Goal: Information Seeking & Learning: Learn about a topic

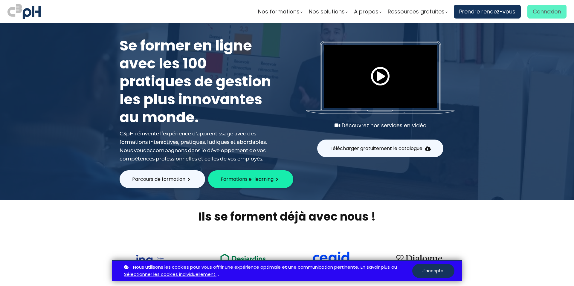
click at [528, 15] on link "Connexion" at bounding box center [546, 12] width 39 height 14
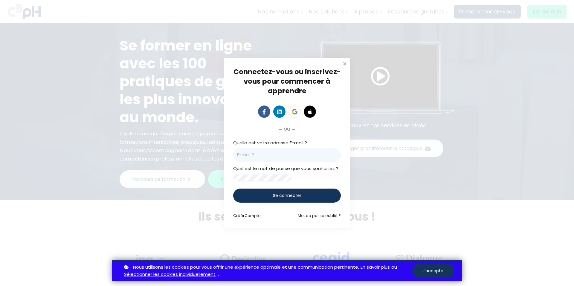
click at [261, 153] on input "email" at bounding box center [287, 155] width 108 height 14
type input "fcote01@familiprix.ca"
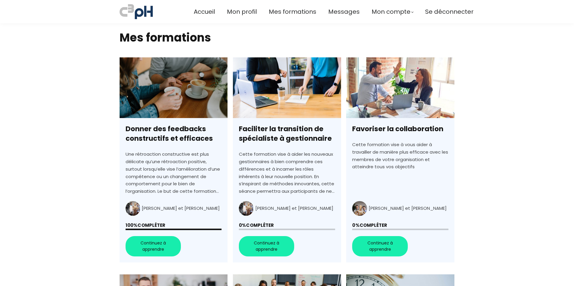
scroll to position [179, 0]
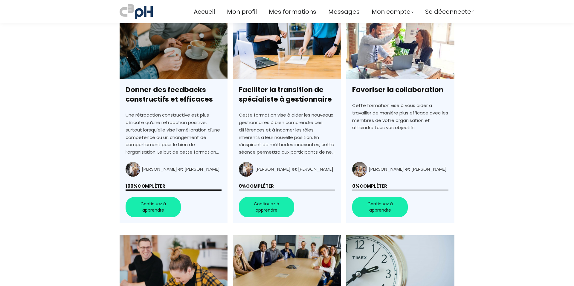
click at [255, 210] on link "Faciliter la transition de spécialiste à gestionnaire" at bounding box center [287, 120] width 108 height 205
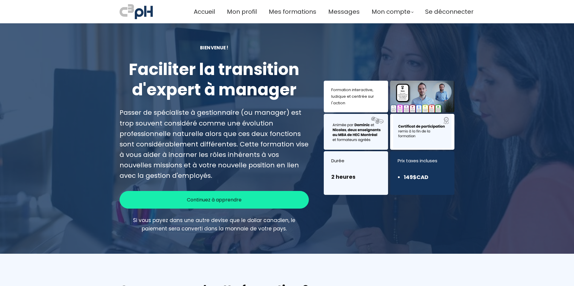
click at [196, 199] on span "Continuez à apprendre" at bounding box center [214, 199] width 55 height 7
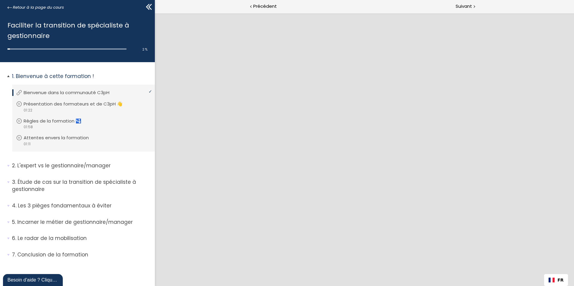
click at [88, 94] on p "Bienvenue dans la communauté C3pH" at bounding box center [71, 92] width 95 height 7
click at [101, 107] on p "Présentation des formateurs et de C3pH 👋" at bounding box center [79, 104] width 108 height 7
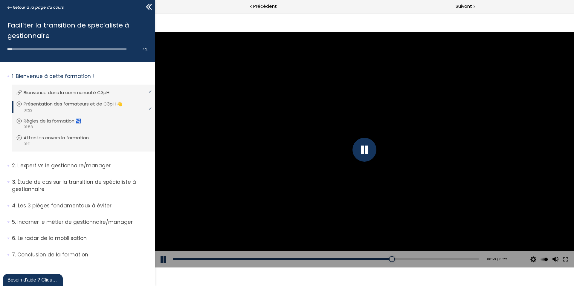
click at [375, 278] on div "Click for sound @keyframes VOLUME_SMALL_WAVE_FLASH { 0% { opacity: 0; } 33% { o…" at bounding box center [364, 149] width 419 height 273
click at [472, 260] on div "01:57" at bounding box center [326, 259] width 306 height 2
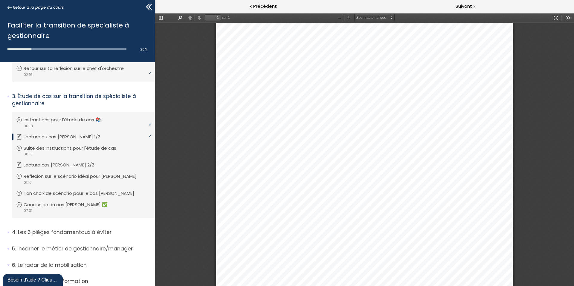
scroll to position [162, 0]
click at [62, 147] on p "Suite des instructions pour l'étude de cas" at bounding box center [76, 148] width 102 height 7
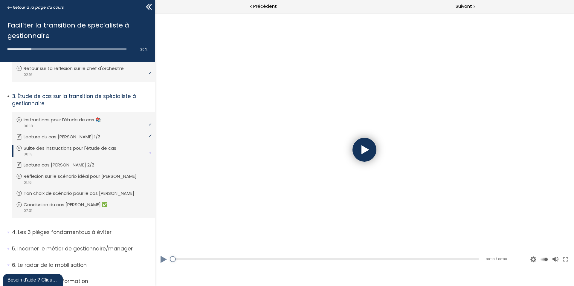
scroll to position [0, 0]
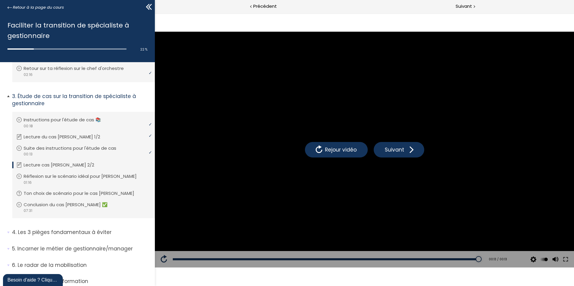
click at [44, 166] on p "Lecture cas Jean 2/2" at bounding box center [63, 165] width 79 height 7
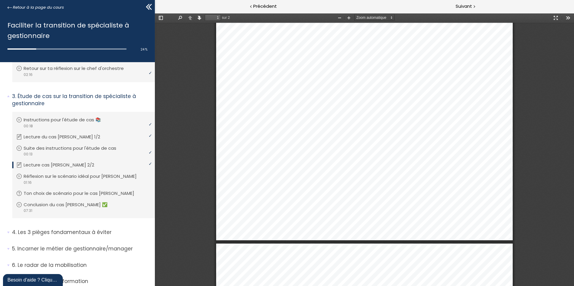
scroll to position [212, 0]
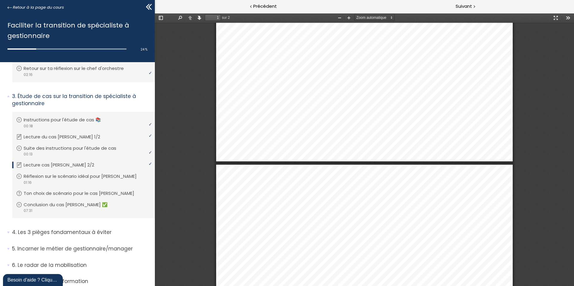
type input "2"
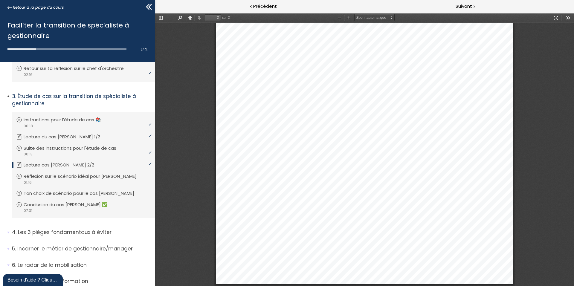
scroll to position [584, 0]
click at [85, 175] on p "Réflexion sur le scénario idéal pour Jean ➡️" at bounding box center [86, 176] width 122 height 7
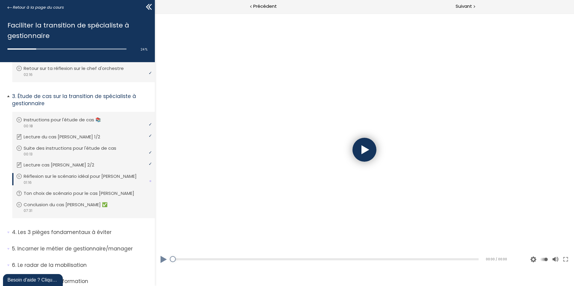
scroll to position [0, 0]
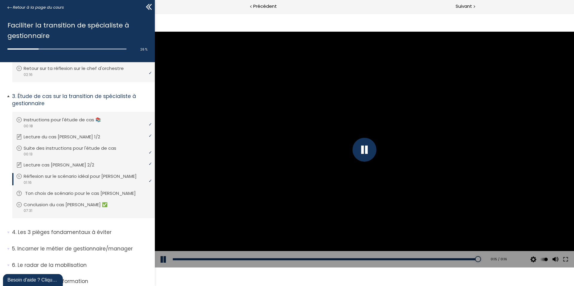
click at [70, 195] on p "Ton choix de scénario pour le cas Jean" at bounding box center [85, 193] width 120 height 7
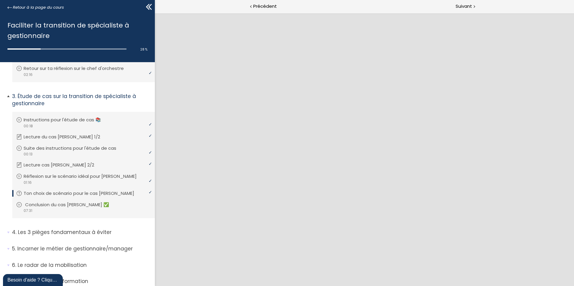
click at [40, 208] on div "video 07:31" at bounding box center [82, 211] width 133 height 6
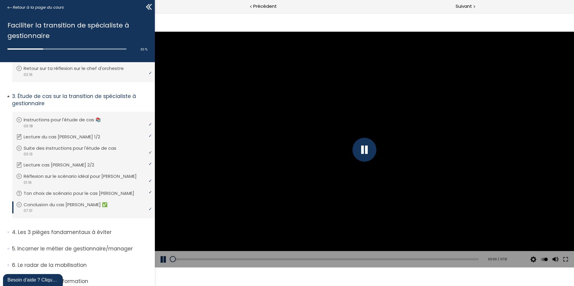
scroll to position [187, 0]
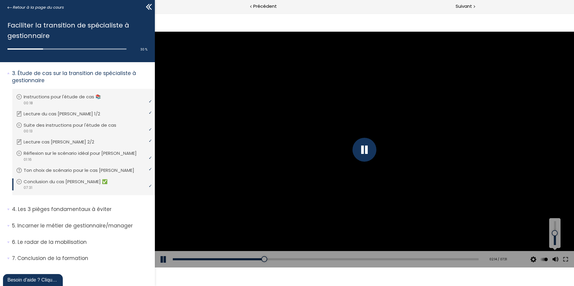
drag, startPoint x: 552, startPoint y: 234, endPoint x: 551, endPoint y: 228, distance: 5.7
click at [551, 228] on div at bounding box center [555, 233] width 8 height 24
click at [555, 230] on div at bounding box center [555, 230] width 0 height 0
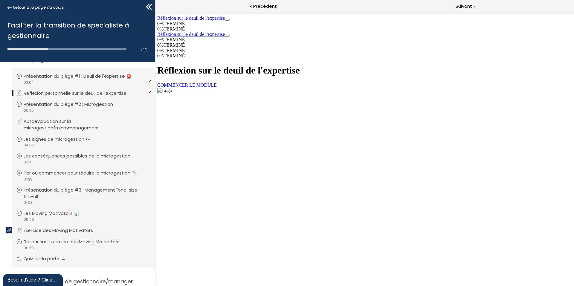
scroll to position [0, 0]
drag, startPoint x: 321, startPoint y: 99, endPoint x: 424, endPoint y: 267, distance: 197.0
click at [217, 88] on link "COMMENCER LE MODULE" at bounding box center [186, 84] width 59 height 5
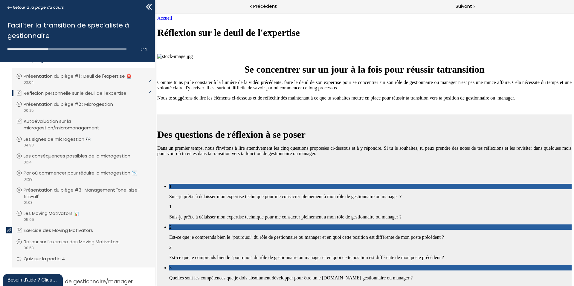
scroll to position [558, 0]
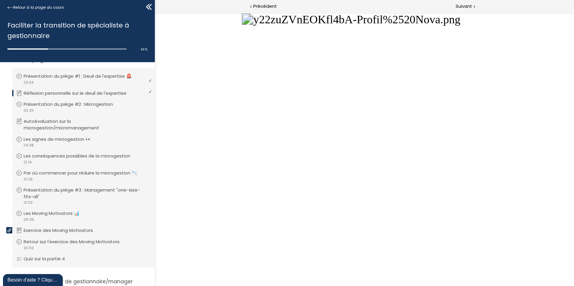
click at [295, 135] on button "Unzoom image" at bounding box center [364, 149] width 419 height 273
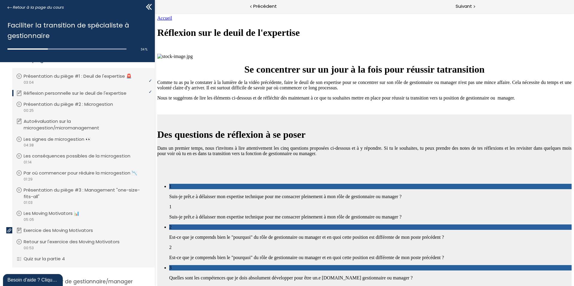
scroll to position [738, 0]
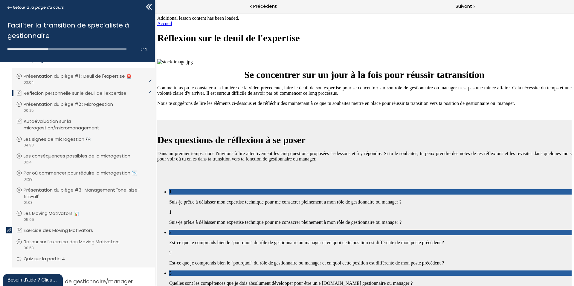
scroll to position [1296, 0]
click at [458, 7] on span "Suivant" at bounding box center [463, 6] width 16 height 7
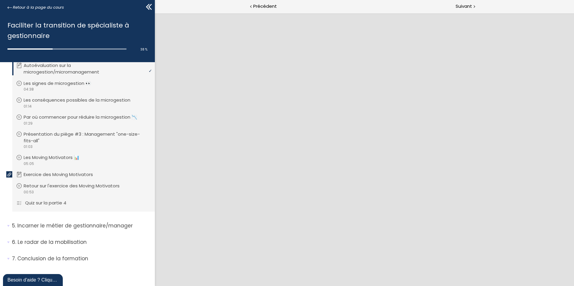
scroll to position [0, 0]
click at [464, 4] on span "Suivant" at bounding box center [463, 6] width 16 height 7
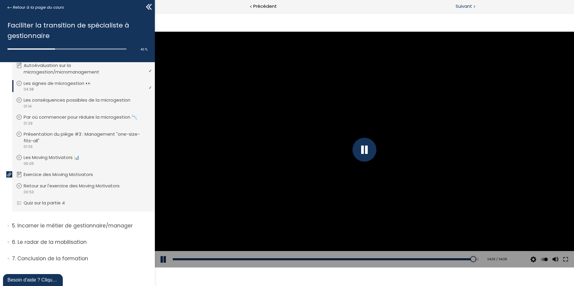
click at [460, 8] on span "Suivant" at bounding box center [463, 6] width 16 height 7
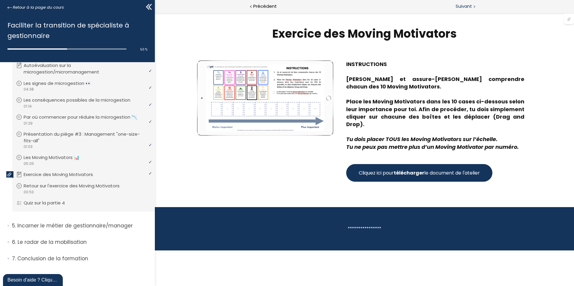
click at [465, 6] on span "Suivant" at bounding box center [463, 6] width 16 height 7
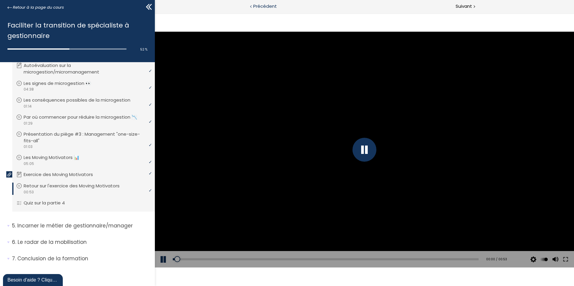
click at [274, 7] on span "Précédent" at bounding box center [265, 6] width 24 height 7
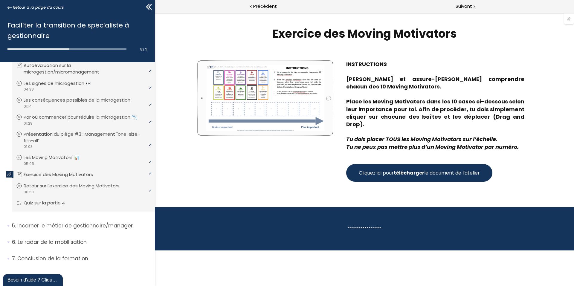
click at [405, 169] on strong "télécharger" at bounding box center [409, 172] width 30 height 7
click at [444, 169] on span "Cliquez ici pour télécharger le document de l'atelier" at bounding box center [419, 172] width 121 height 7
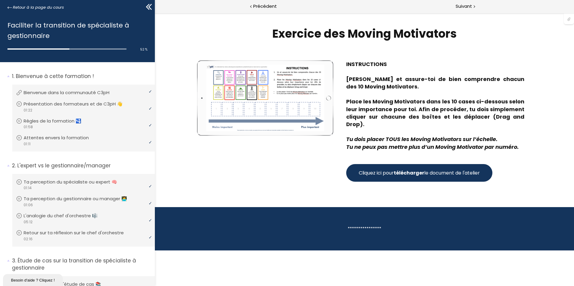
scroll to position [399, 0]
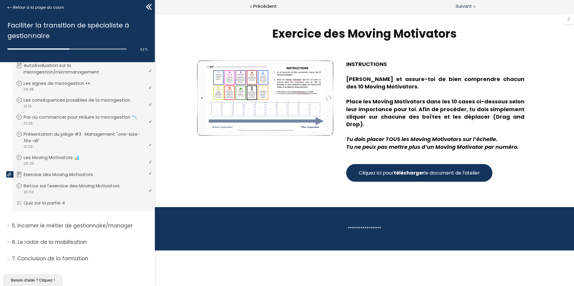
click at [458, 7] on span "Suivant" at bounding box center [463, 6] width 16 height 7
click at [462, 8] on span "Suivant" at bounding box center [463, 6] width 16 height 7
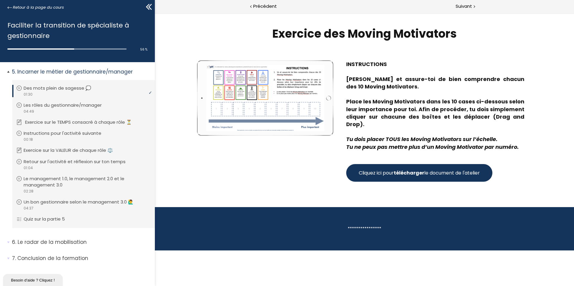
scroll to position [553, 0]
click at [461, 9] on span "Suivant" at bounding box center [463, 6] width 16 height 7
click at [470, 10] on span "Suivant" at bounding box center [463, 6] width 16 height 7
click at [38, 7] on span "Retour à la page du cours" at bounding box center [38, 7] width 51 height 7
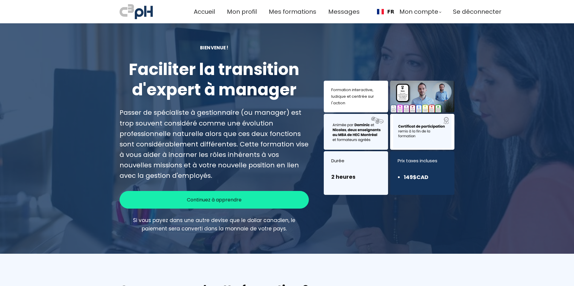
scroll to position [329, 0]
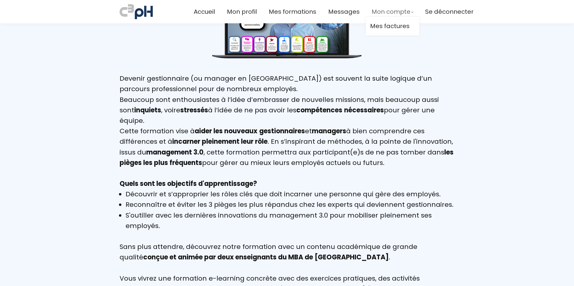
drag, startPoint x: 393, startPoint y: 10, endPoint x: 346, endPoint y: 29, distance: 50.7
click at [393, 10] on span "Mon compte" at bounding box center [390, 12] width 39 height 10
click at [238, 11] on span "Mon profil" at bounding box center [242, 12] width 30 height 10
